Goal: Information Seeking & Learning: Find specific fact

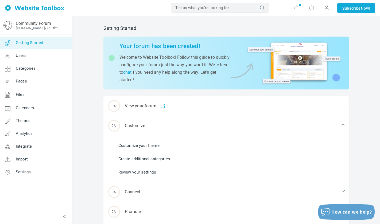
click at [155, 146] on link "Customize your theme" at bounding box center [138, 146] width 41 height 6
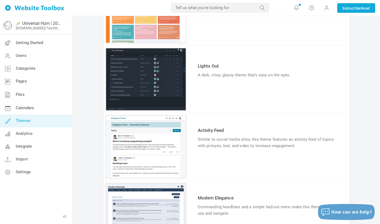
scroll to position [146, 0]
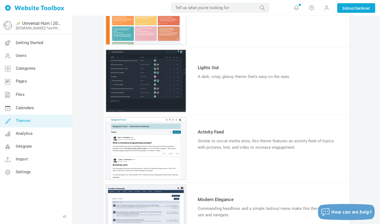
drag, startPoint x: 254, startPoint y: 144, endPoint x: 278, endPoint y: 147, distance: 24.8
click at [278, 147] on div "Similar to social media sites, this theme features an activity feed of topics w…" at bounding box center [269, 144] width 142 height 13
click at [280, 155] on td "Try & Customize" at bounding box center [268, 161] width 145 height 18
drag, startPoint x: 379, startPoint y: 77, endPoint x: 381, endPoint y: 39, distance: 38.2
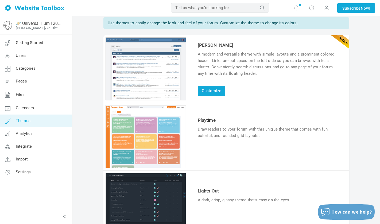
scroll to position [0, 0]
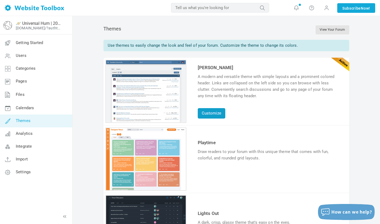
click at [210, 112] on link "Customize" at bounding box center [212, 113] width 28 height 10
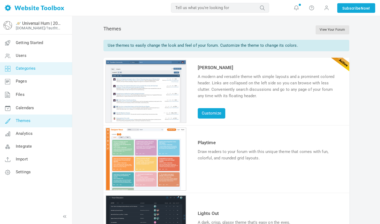
click at [17, 74] on link "Categories" at bounding box center [36, 68] width 72 height 13
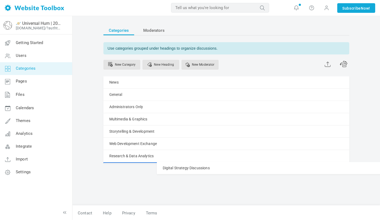
drag, startPoint x: 105, startPoint y: 119, endPoint x: 106, endPoint y: 162, distance: 43.3
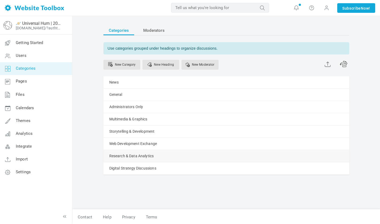
click at [273, 158] on div "Research & Data Analytics [GEOGRAPHIC_DATA] Edit [GEOGRAPHIC_DATA] View Categor…" at bounding box center [226, 156] width 246 height 12
click at [344, 64] on span at bounding box center [343, 63] width 8 height 7
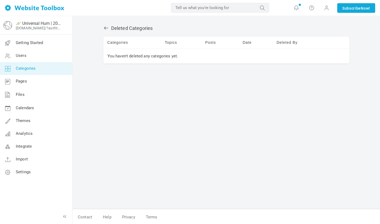
click at [106, 29] on icon at bounding box center [105, 27] width 5 height 5
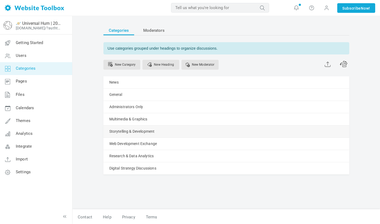
click at [0, 0] on link "Manage" at bounding box center [0, 0] width 0 height 0
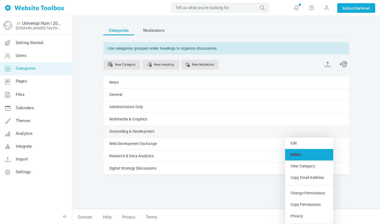
click at [307, 158] on link "Delete" at bounding box center [309, 154] width 48 height 11
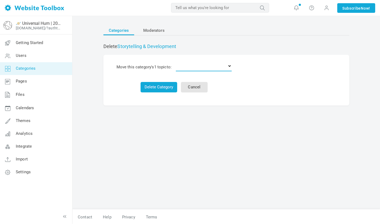
select select "0"
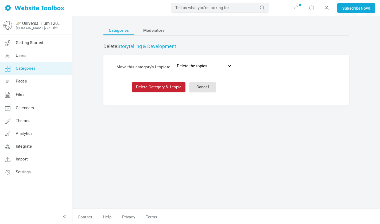
click at [179, 85] on button "Delete Category & 1 topic" at bounding box center [158, 87] width 53 height 10
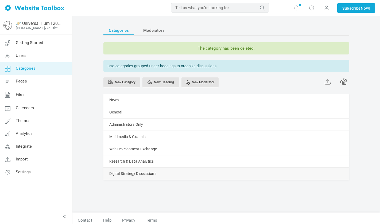
click at [0, 0] on span at bounding box center [0, 0] width 0 height 0
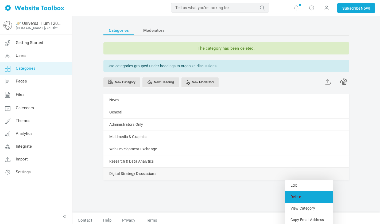
click at [299, 197] on link "Delete" at bounding box center [309, 196] width 48 height 11
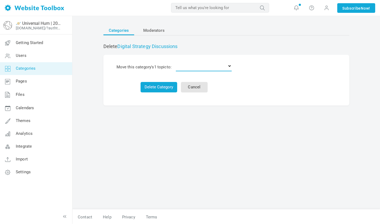
select select "0"
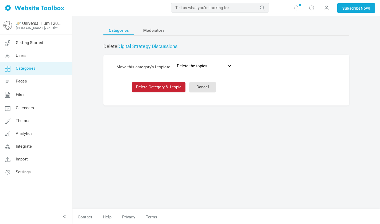
click at [170, 87] on button "Delete Category & 1 topic" at bounding box center [158, 87] width 53 height 10
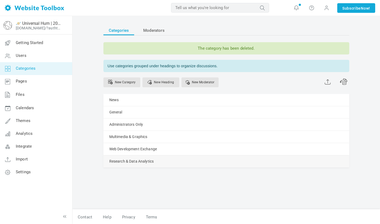
click at [0, 0] on link "Manage" at bounding box center [0, 0] width 0 height 0
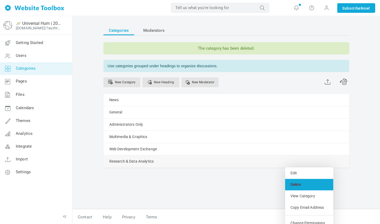
click at [296, 182] on link "Delete" at bounding box center [309, 184] width 48 height 11
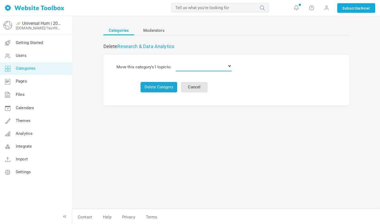
select select "0"
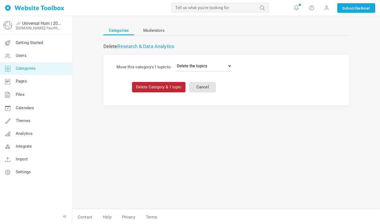
click at [179, 82] on button "Delete Category & 1 topic" at bounding box center [158, 87] width 53 height 10
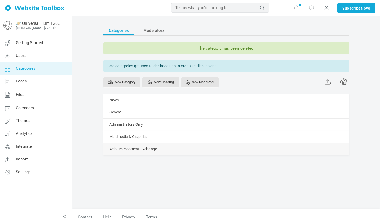
click at [0, 0] on link "Manage" at bounding box center [0, 0] width 0 height 0
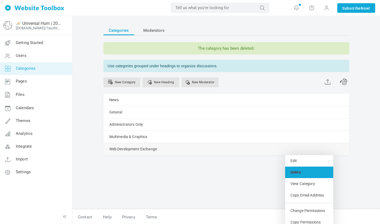
click at [303, 174] on link "Delete" at bounding box center [309, 172] width 48 height 11
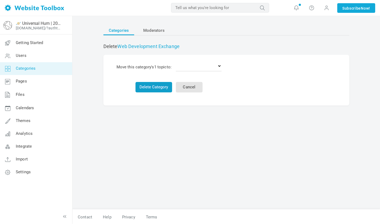
click at [163, 85] on button "Delete Category" at bounding box center [153, 87] width 37 height 10
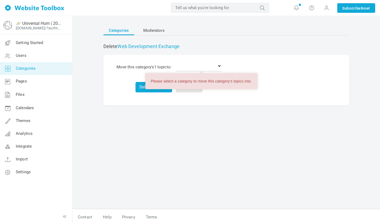
click at [133, 91] on td "Delete Category Cancel" at bounding box center [169, 84] width 109 height 21
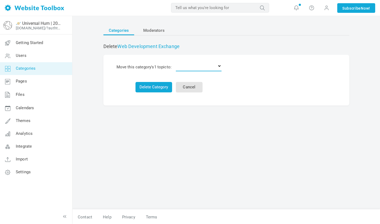
select select "0"
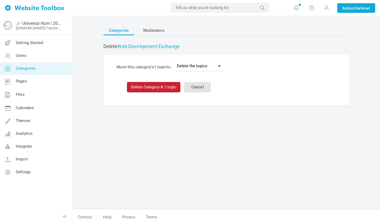
click at [159, 85] on button "Delete Category & 1 topic" at bounding box center [153, 87] width 53 height 10
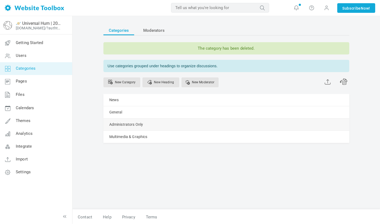
click at [0, 0] on link "Manage" at bounding box center [0, 0] width 0 height 0
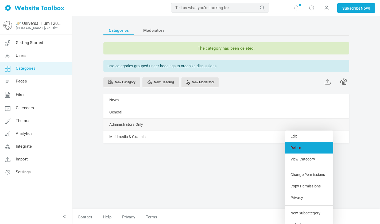
click at [307, 151] on link "Delete" at bounding box center [309, 147] width 48 height 11
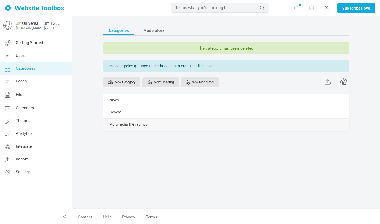
click at [0, 0] on link "Manage" at bounding box center [0, 0] width 0 height 0
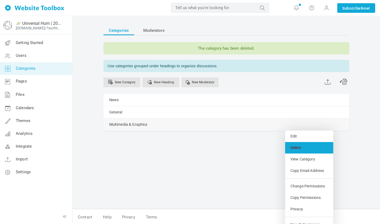
click at [296, 151] on link "Delete" at bounding box center [309, 147] width 48 height 11
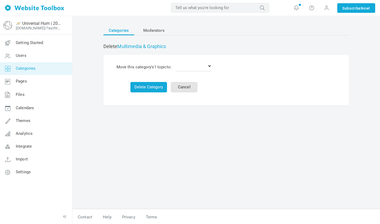
click at [205, 61] on td "Delete the topics News General" at bounding box center [194, 67] width 40 height 13
select select "0"
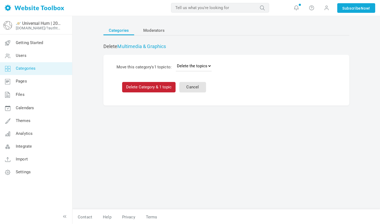
click at [159, 83] on button "Delete Category & 1 topic" at bounding box center [148, 87] width 53 height 10
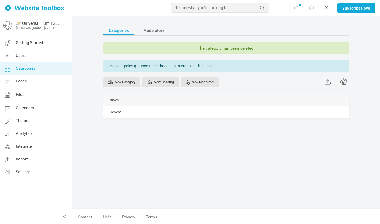
click at [0, 0] on link "Manage" at bounding box center [0, 0] width 0 height 0
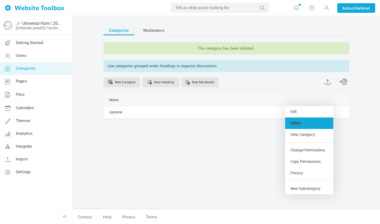
click at [302, 123] on link "Delete" at bounding box center [309, 122] width 48 height 11
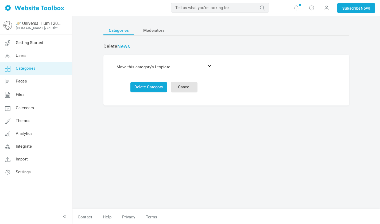
select select "0"
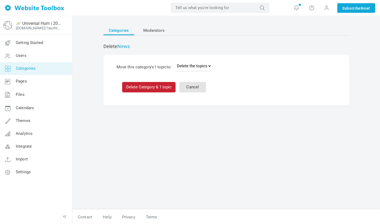
click at [158, 86] on button "Delete Category & 1 topic" at bounding box center [148, 87] width 53 height 10
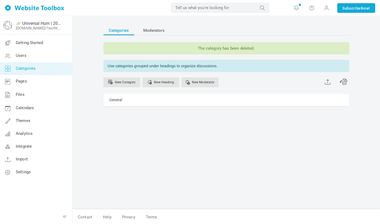
click at [160, 118] on div "Categories Moderators The category has been deleted. Use categories grouped und…" at bounding box center [226, 76] width 246 height 100
click at [156, 31] on span "Moderators" at bounding box center [153, 31] width 21 height 10
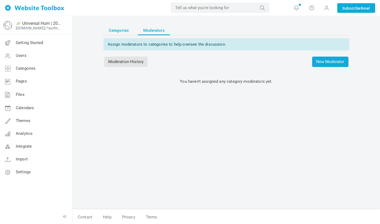
click at [126, 31] on span "Categories" at bounding box center [119, 31] width 20 height 10
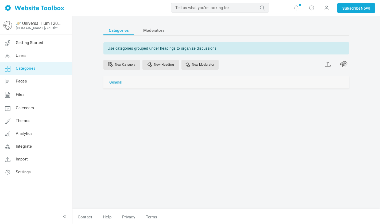
click at [117, 83] on link "General" at bounding box center [115, 82] width 13 height 7
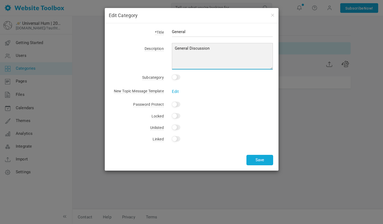
click at [206, 61] on textarea "General Discussion" at bounding box center [222, 56] width 101 height 27
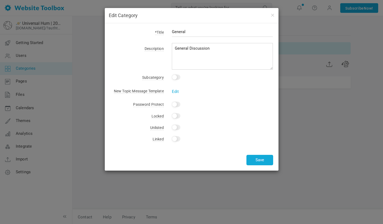
click at [222, 95] on div "*Title General Description General Discussion Subcategory This is a subcategory…" at bounding box center [192, 96] width 174 height 147
click at [175, 127] on input "Yes" at bounding box center [176, 127] width 9 height 5
checkbox input "true"
click at [201, 116] on div "Yes" at bounding box center [218, 115] width 109 height 7
click at [193, 89] on div "Edit" at bounding box center [218, 88] width 109 height 6
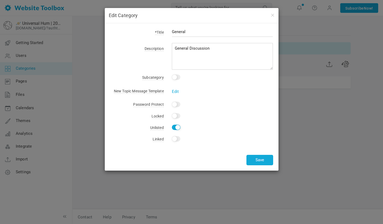
click at [193, 89] on div "Edit" at bounding box center [218, 88] width 109 height 6
click at [264, 159] on button "Save" at bounding box center [259, 160] width 27 height 10
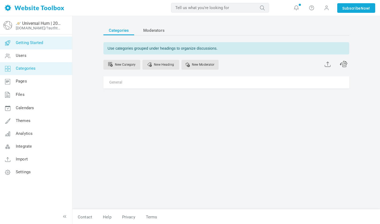
click at [35, 42] on span "Getting Started" at bounding box center [29, 42] width 27 height 5
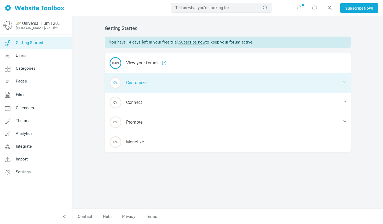
click at [131, 78] on div "0% Customize" at bounding box center [228, 83] width 246 height 20
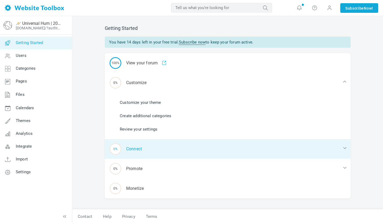
click at [140, 147] on div "0% Connect" at bounding box center [228, 149] width 246 height 20
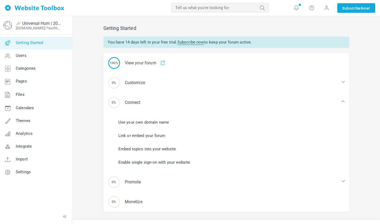
click at [163, 136] on link "Link or embed your forum" at bounding box center [141, 136] width 47 height 6
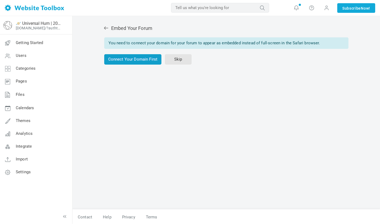
click at [144, 57] on link "Connect Your Domain First" at bounding box center [132, 59] width 57 height 10
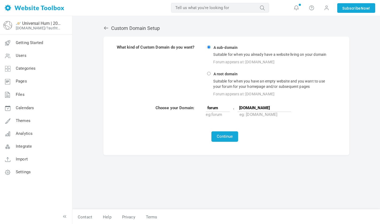
click at [226, 62] on div "Forum appears at: forum.mysite.com" at bounding box center [272, 61] width 120 height 7
click at [210, 49] on input "A sub-domain Suitable for when you already have a website living on your domain…" at bounding box center [208, 46] width 3 height 3
click at [220, 112] on span "forum" at bounding box center [216, 114] width 11 height 5
click at [224, 137] on button "Continue" at bounding box center [224, 136] width 27 height 10
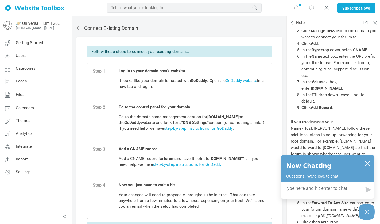
click at [78, 29] on icon at bounding box center [78, 27] width 5 height 5
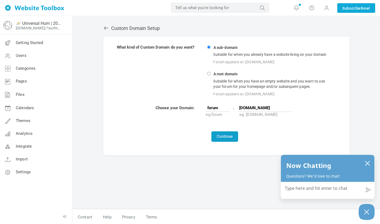
click at [221, 132] on button "Continue" at bounding box center [224, 136] width 27 height 10
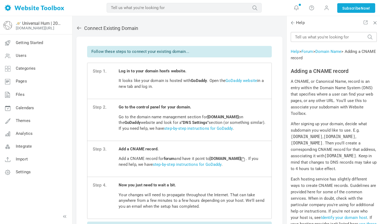
scroll to position [5875, 0]
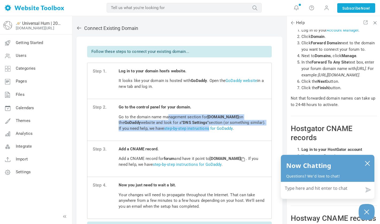
drag, startPoint x: 168, startPoint y: 116, endPoint x: 205, endPoint y: 129, distance: 40.0
click at [206, 129] on p "Go to the domain name management section for [DOMAIN_NAME] on the GoDaddy websi…" at bounding box center [192, 122] width 147 height 17
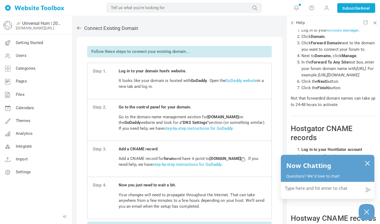
click at [238, 129] on p "Go to the domain name management section for [DOMAIN_NAME] on the GoDaddy websi…" at bounding box center [192, 122] width 147 height 17
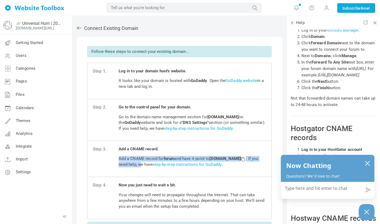
drag, startPoint x: 143, startPoint y: 154, endPoint x: 160, endPoint y: 165, distance: 20.4
click at [160, 165] on span "Add a CNAME record. Add a CNAME record for forum and have it point to [DOMAIN_N…" at bounding box center [192, 158] width 147 height 25
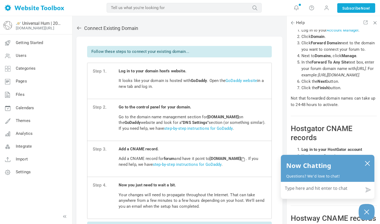
click at [175, 170] on li "Step 3. Add a CNAME record. Add a CNAME record for forum and have it point to […" at bounding box center [179, 159] width 184 height 36
click at [346, 189] on textarea "How can we help?" at bounding box center [327, 189] width 93 height 14
type textarea "h"
type textarea "ho"
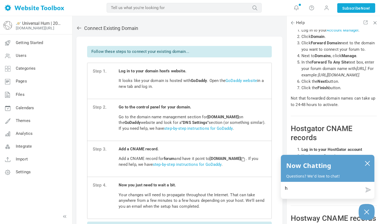
type textarea "ho"
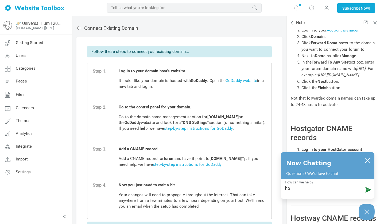
type textarea "hoo"
type textarea "hoow"
type textarea "hoowo"
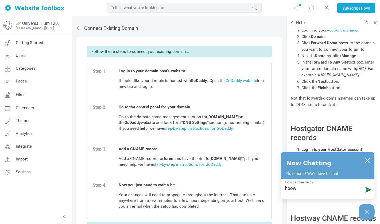
type textarea "hoowo"
type textarea "howl"
type textarea "howl m"
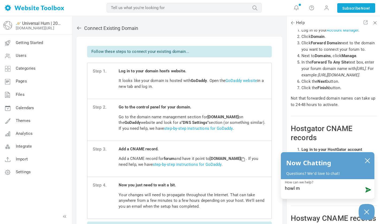
type textarea "howl"
type textarea "how"
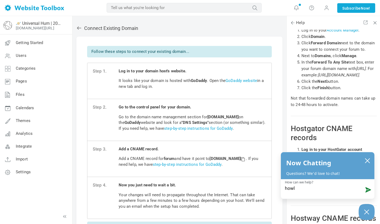
type textarea "how"
type textarea "how m"
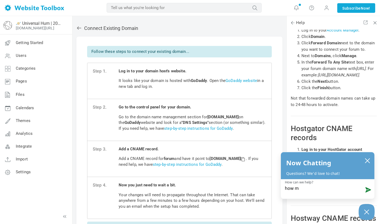
type textarea "how mu"
type textarea "how muc"
type textarea "how mu"
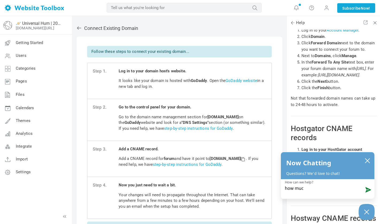
type textarea "how mu"
type textarea "how muc"
type textarea "how much"
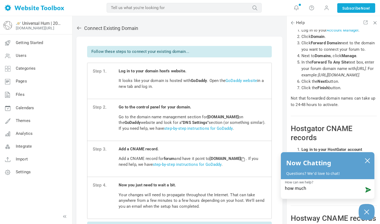
type textarea "how much"
type textarea "how much i"
type textarea "how much is"
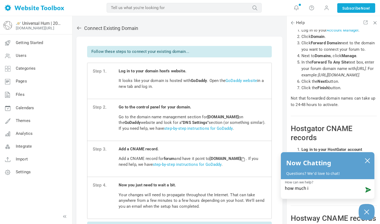
type textarea "how much is"
type textarea "how much is t"
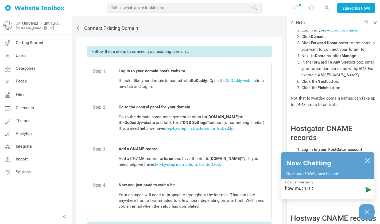
type textarea "how much is th"
type textarea "how much is thi"
type textarea "how much is this"
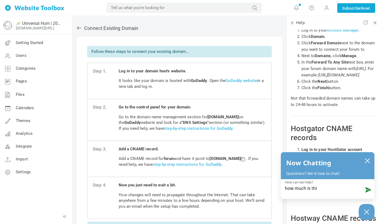
type textarea "how much is this"
type textarea "how much is this p"
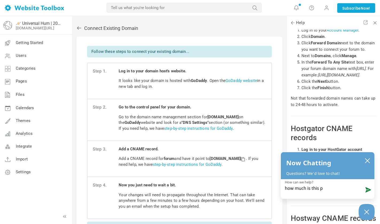
type textarea "how much is this pe"
type textarea "how much is this per"
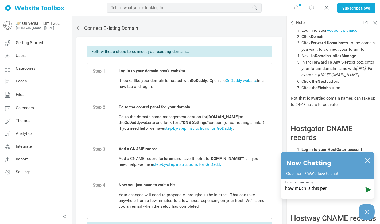
type textarea "how much is this per"
type textarea "how much is this per m"
type textarea "how much is this per mo"
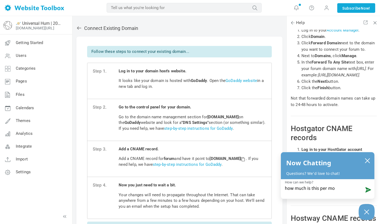
type textarea "how much is this per mon"
type textarea "how much is this per mont"
type textarea "how much is this per month"
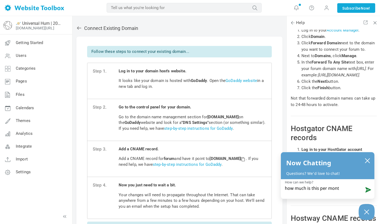
type textarea "how much is this per month"
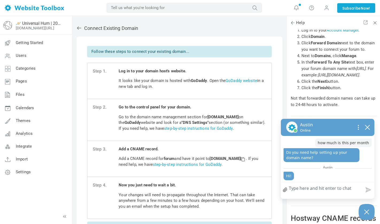
click at [321, 190] on textarea "How can we help?" at bounding box center [327, 189] width 93 height 14
type textarea "h"
type textarea "hi"
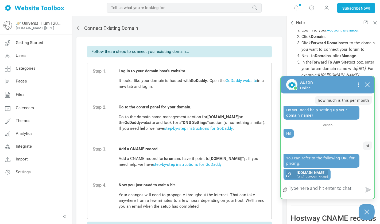
click at [309, 176] on span "[URL][DOMAIN_NAME]" at bounding box center [311, 177] width 31 height 4
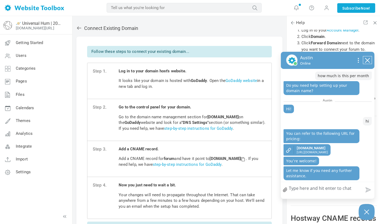
click at [367, 58] on icon "close chatbox" at bounding box center [366, 60] width 5 height 5
